Goal: Check status: Check status

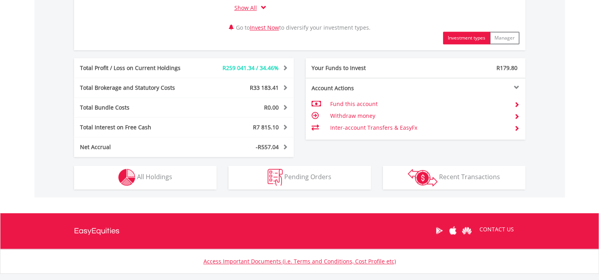
scroll to position [436, 0]
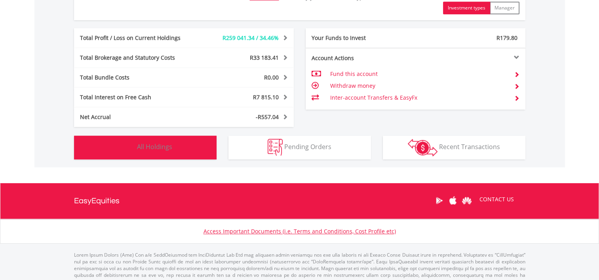
click at [169, 143] on span "All Holdings" at bounding box center [154, 147] width 35 height 9
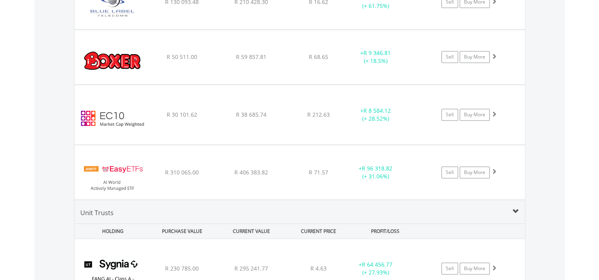
scroll to position [579, 0]
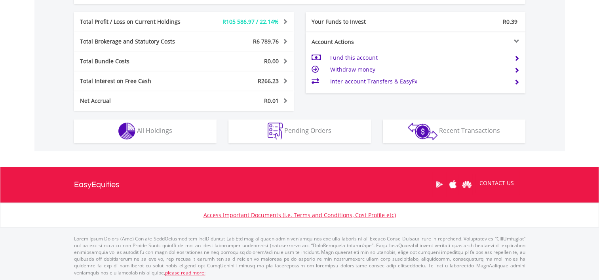
scroll to position [76, 151]
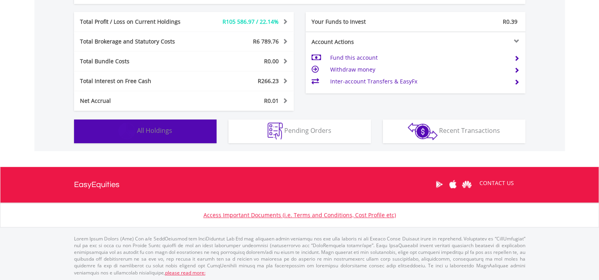
click at [156, 134] on span "All Holdings" at bounding box center [154, 130] width 35 height 9
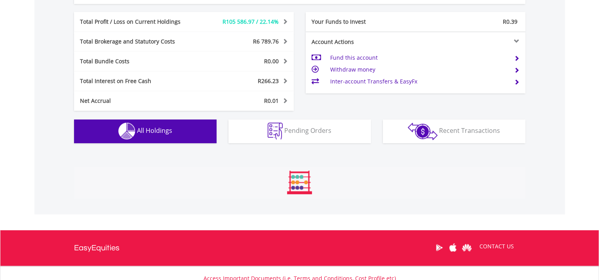
scroll to position [571, 0]
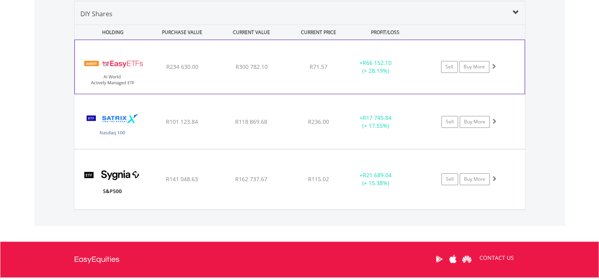
click at [494, 65] on span at bounding box center [494, 66] width 6 height 6
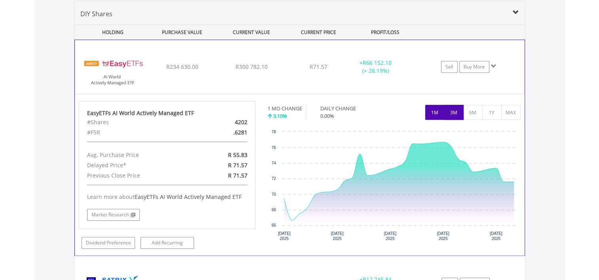
click at [454, 111] on button "3M" at bounding box center [453, 112] width 19 height 15
